Goal: Understand process/instructions

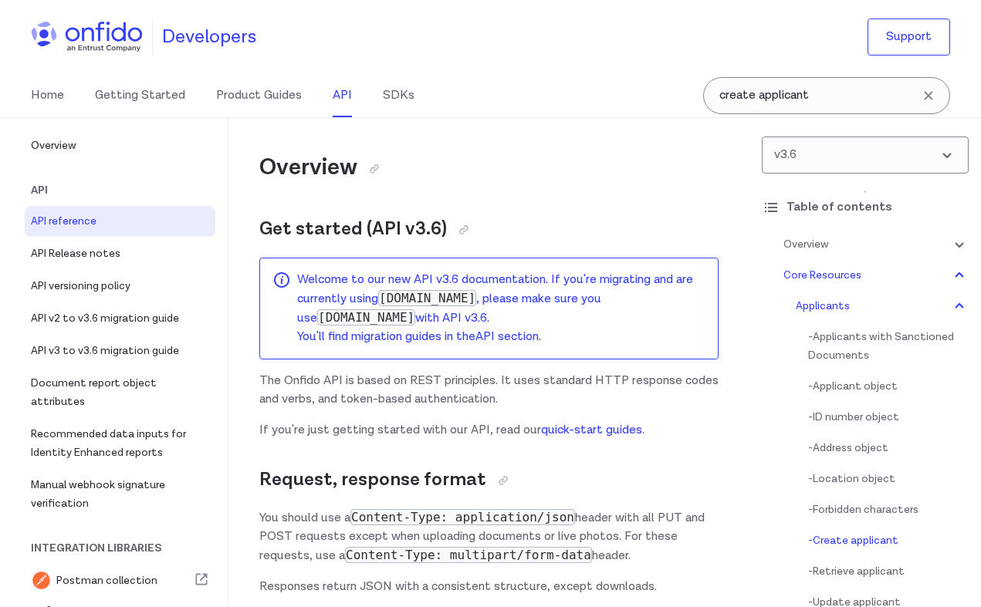
select select "bash"
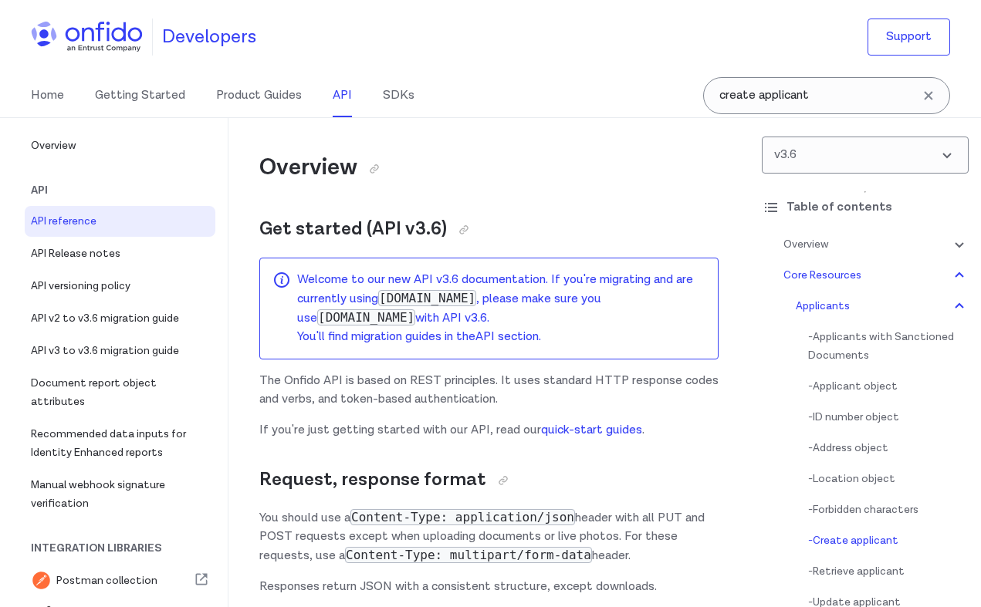
select select "bash"
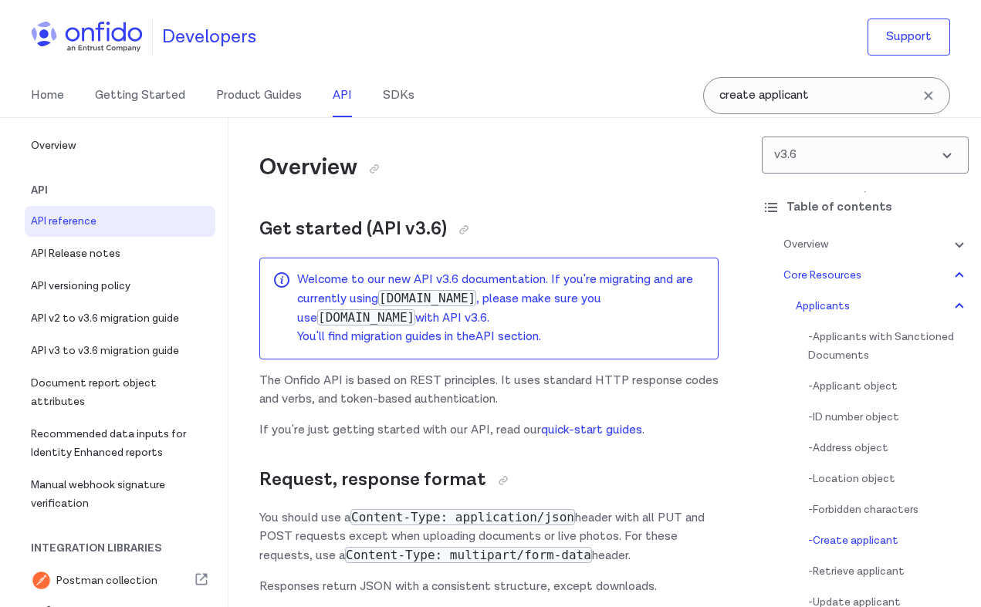
select select "bash"
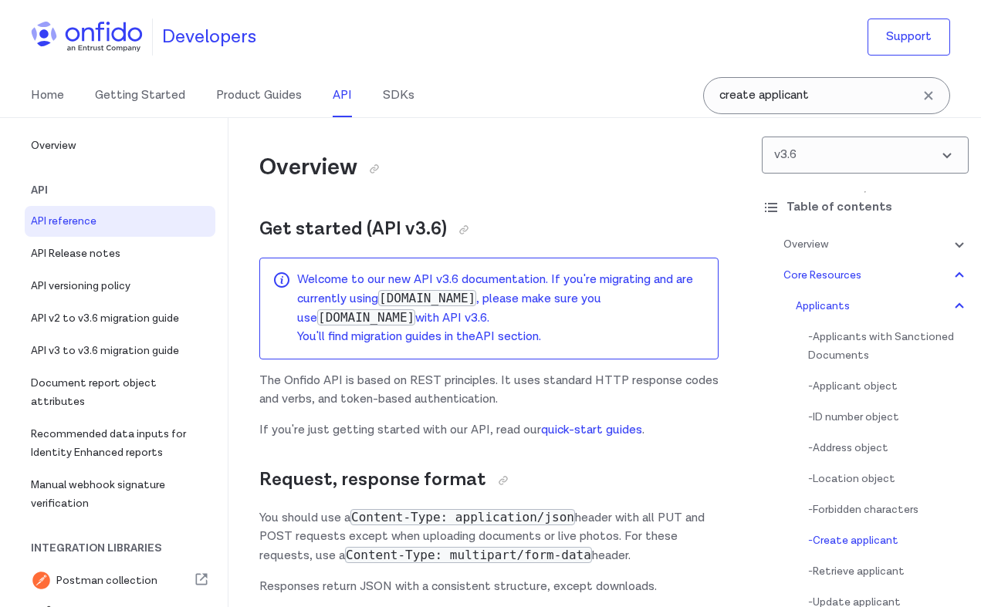
select select "bash"
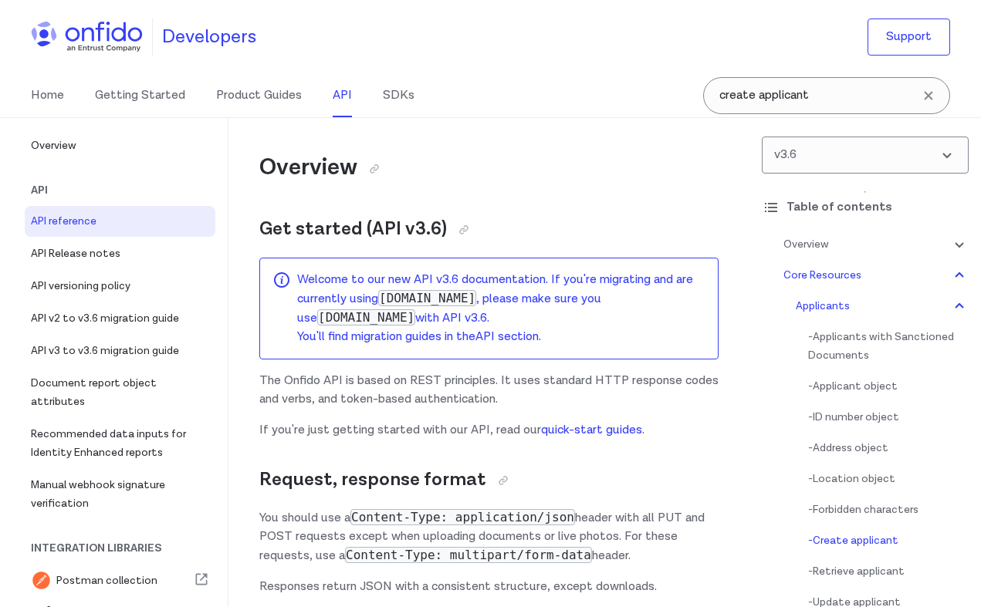
select select "bash"
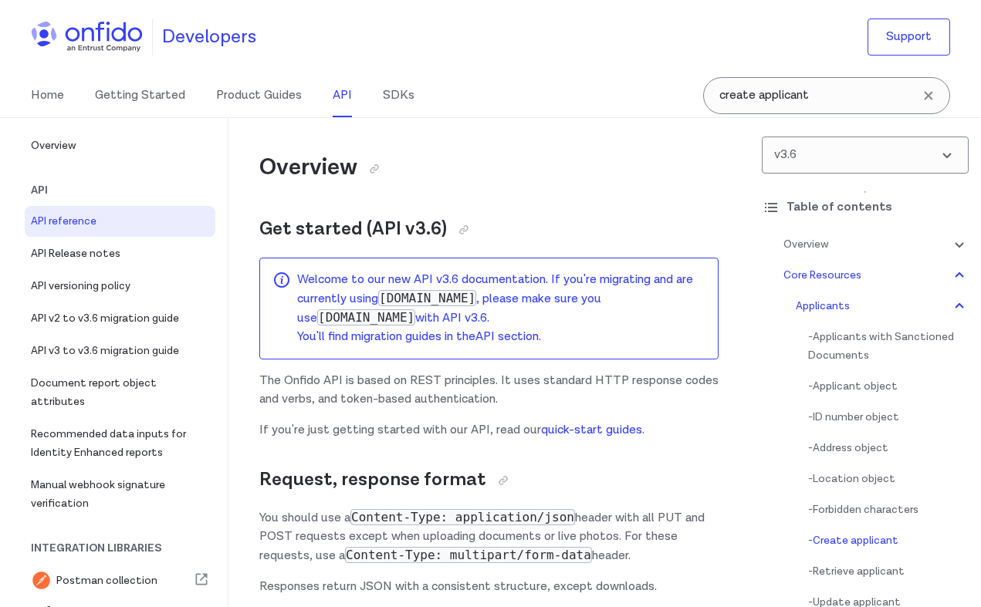
select select "bash"
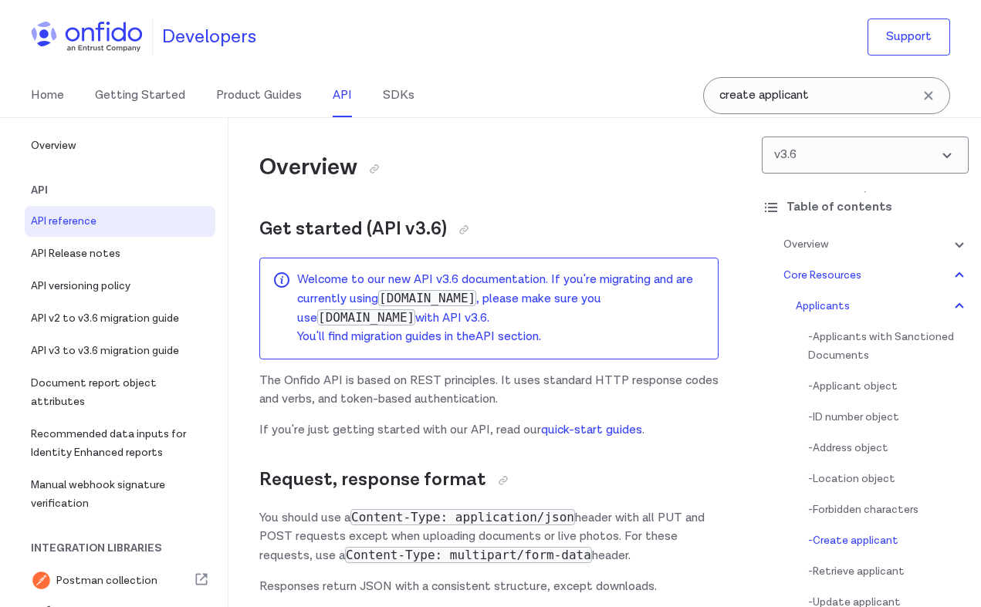
select select "bash"
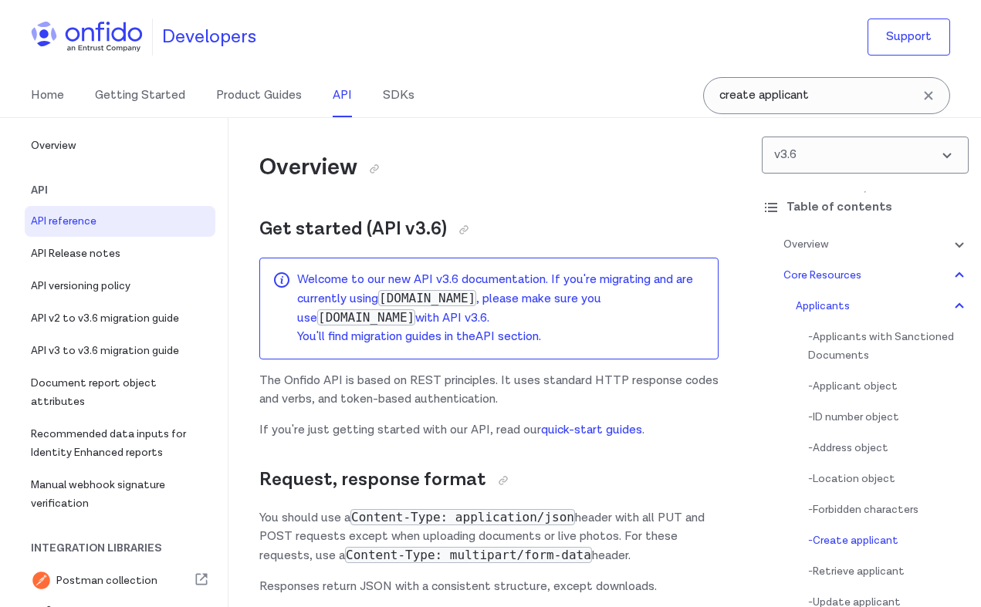
select select "bash"
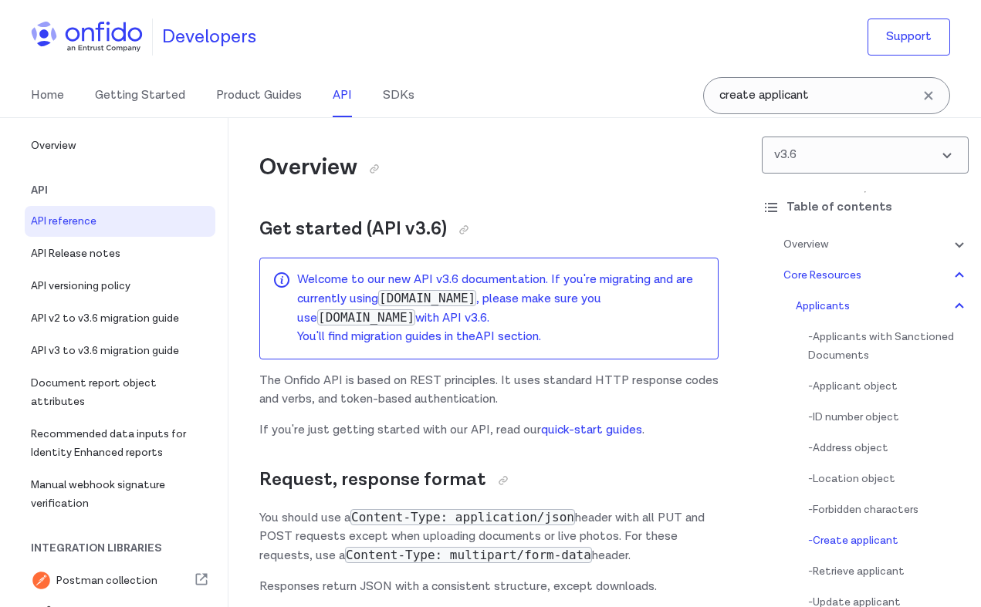
select select "bash"
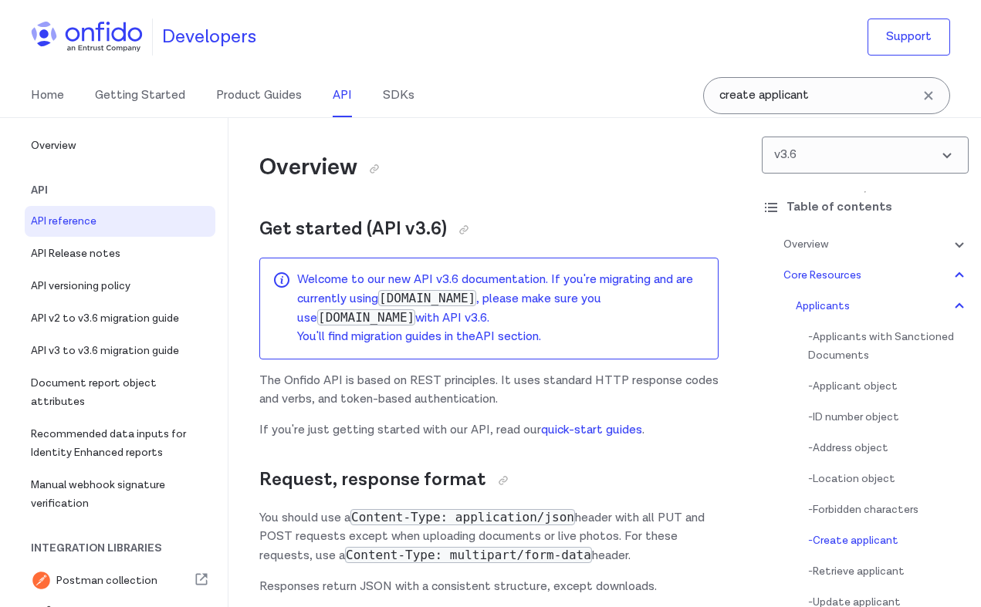
select select "bash"
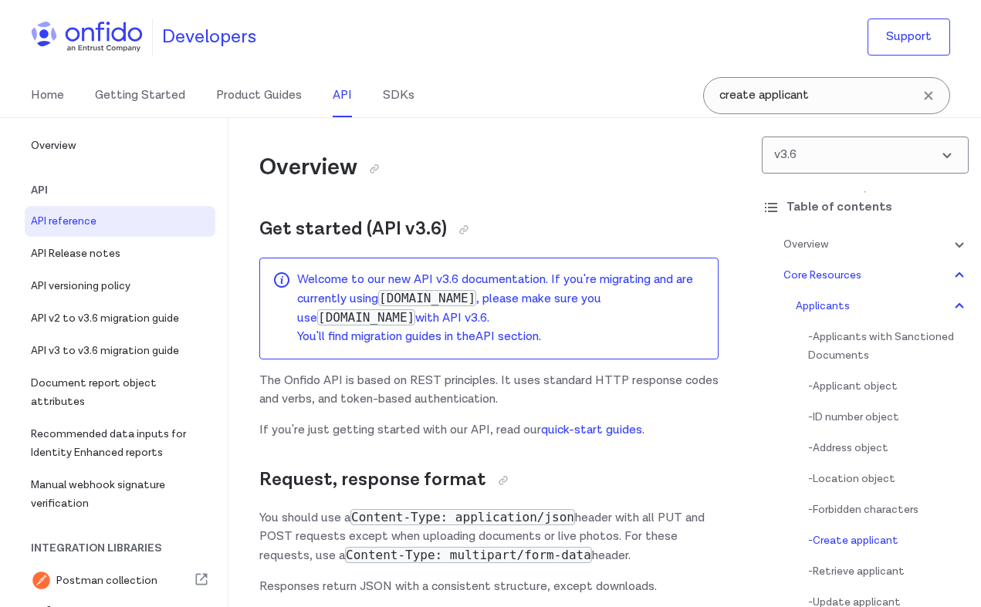
select select "bash"
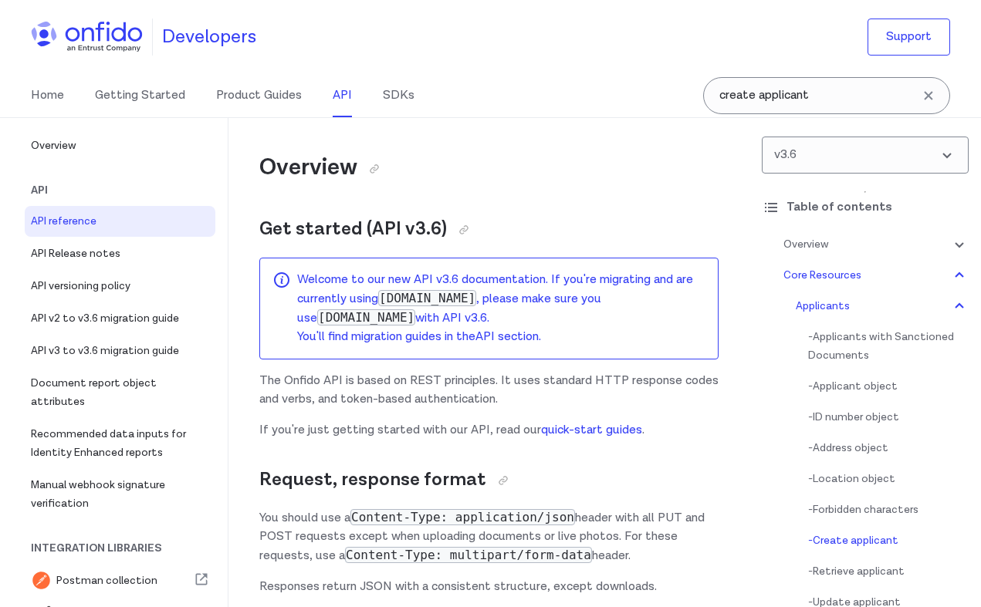
select select "bash"
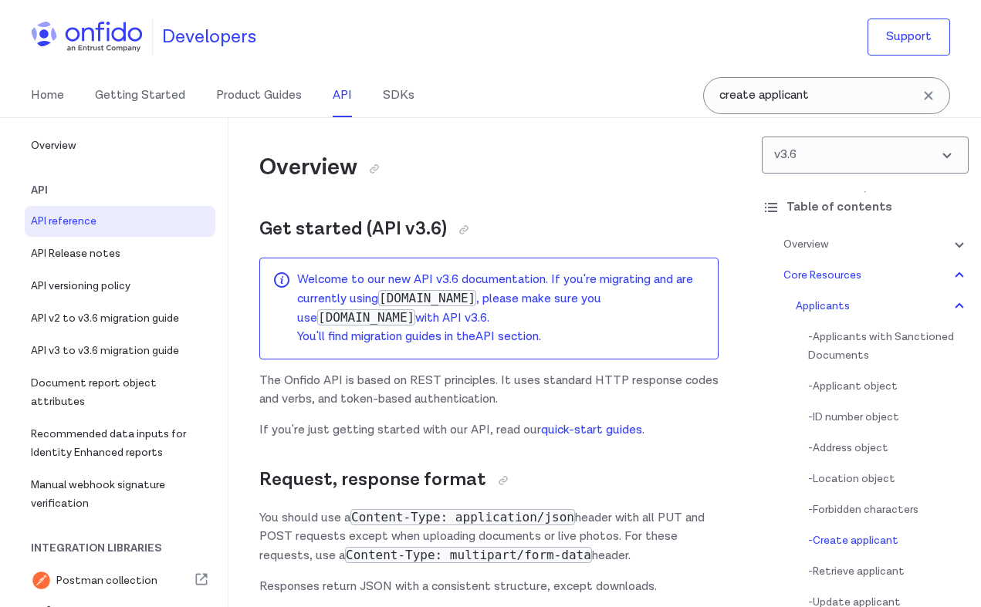
select select "bash"
select select "ruby"
select select "bash"
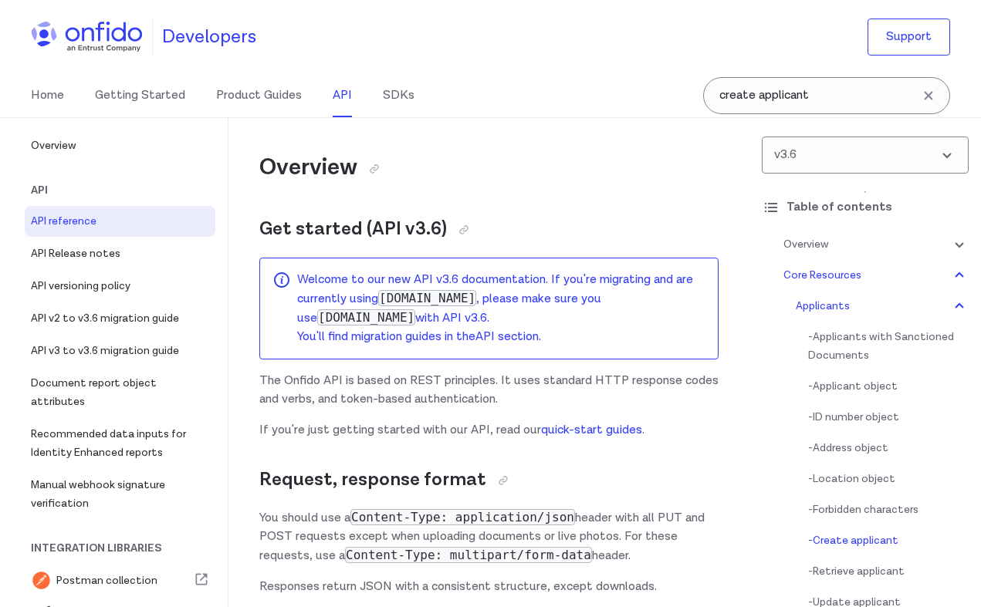
select select "bash"
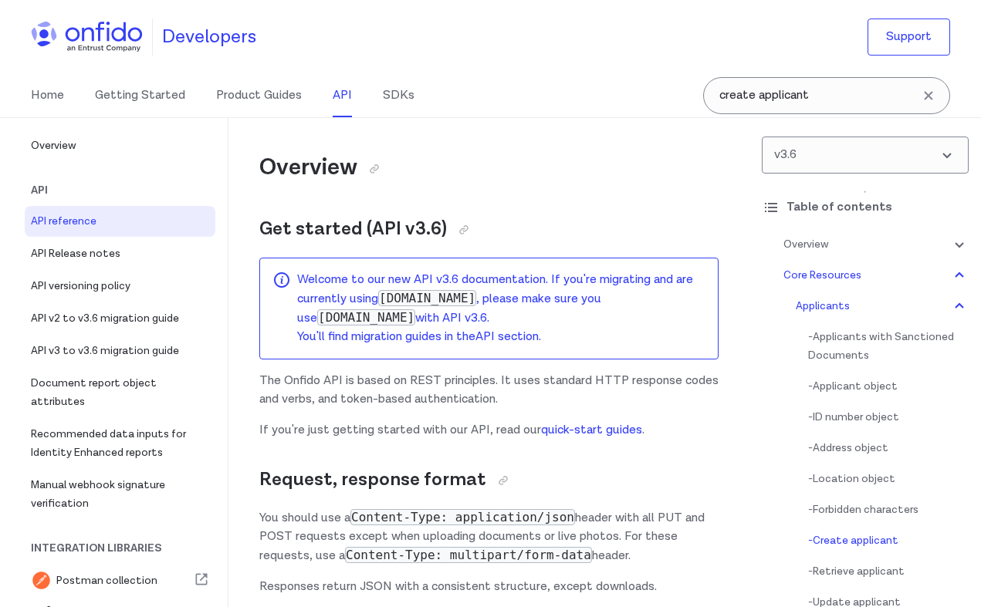
select select "bash"
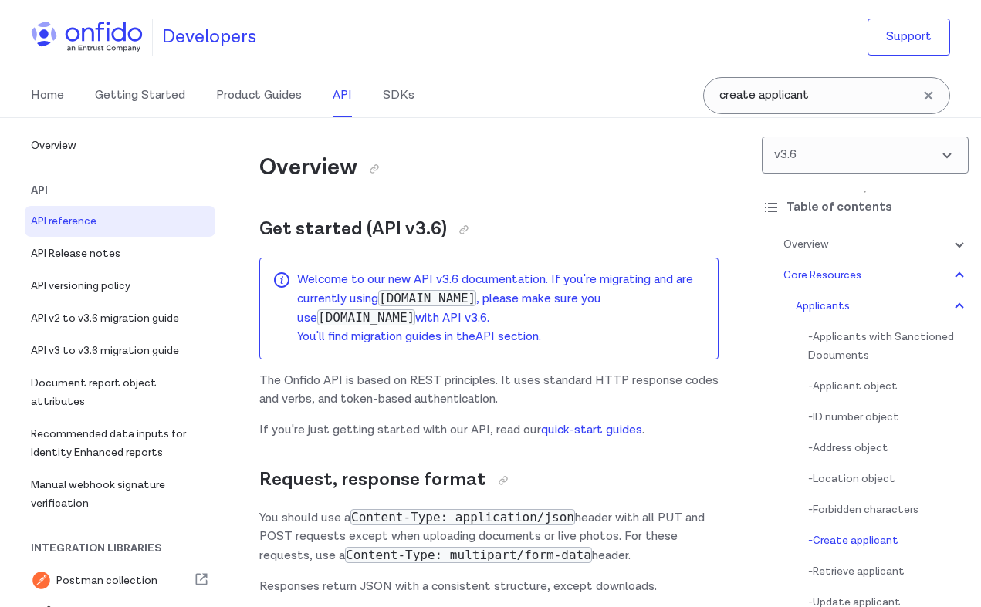
select select "bash"
